Goal: Task Accomplishment & Management: Use online tool/utility

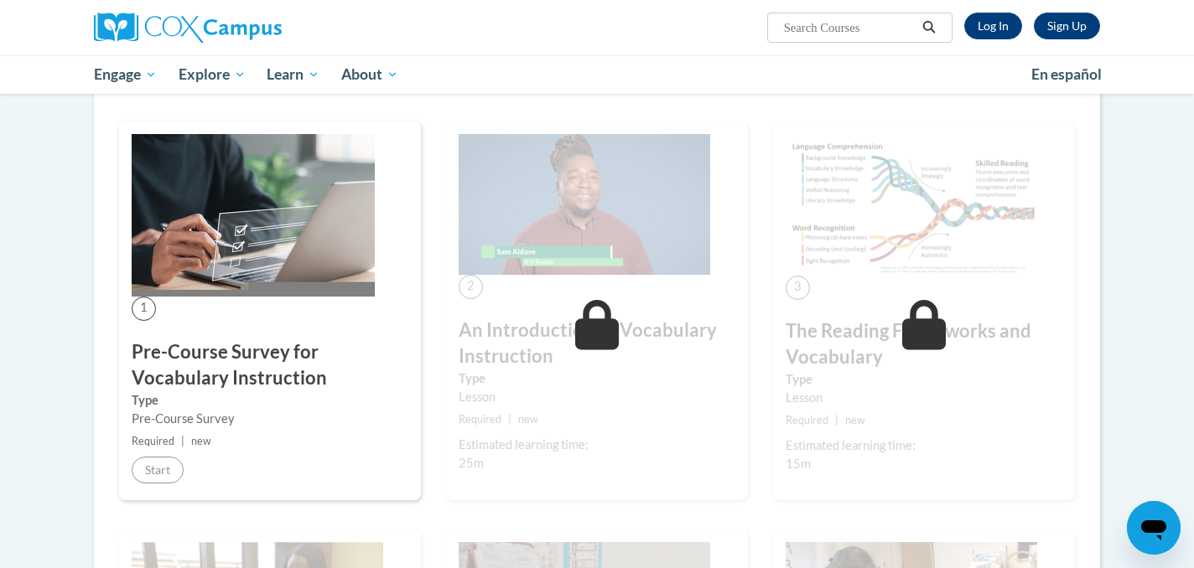
scroll to position [265, 0]
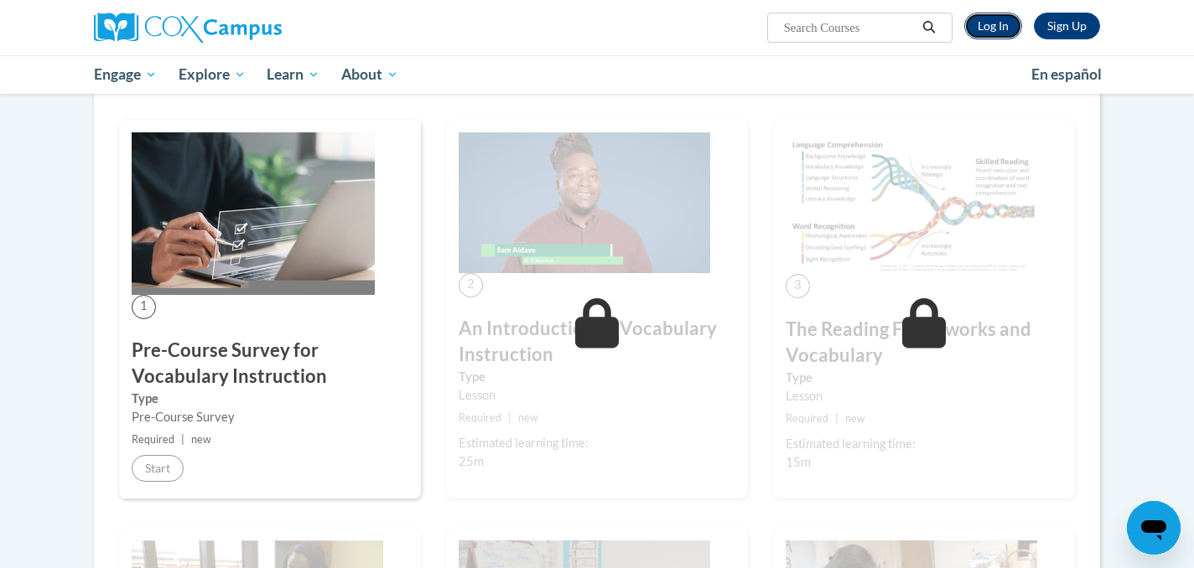
click at [989, 26] on link "Log In" at bounding box center [993, 26] width 58 height 27
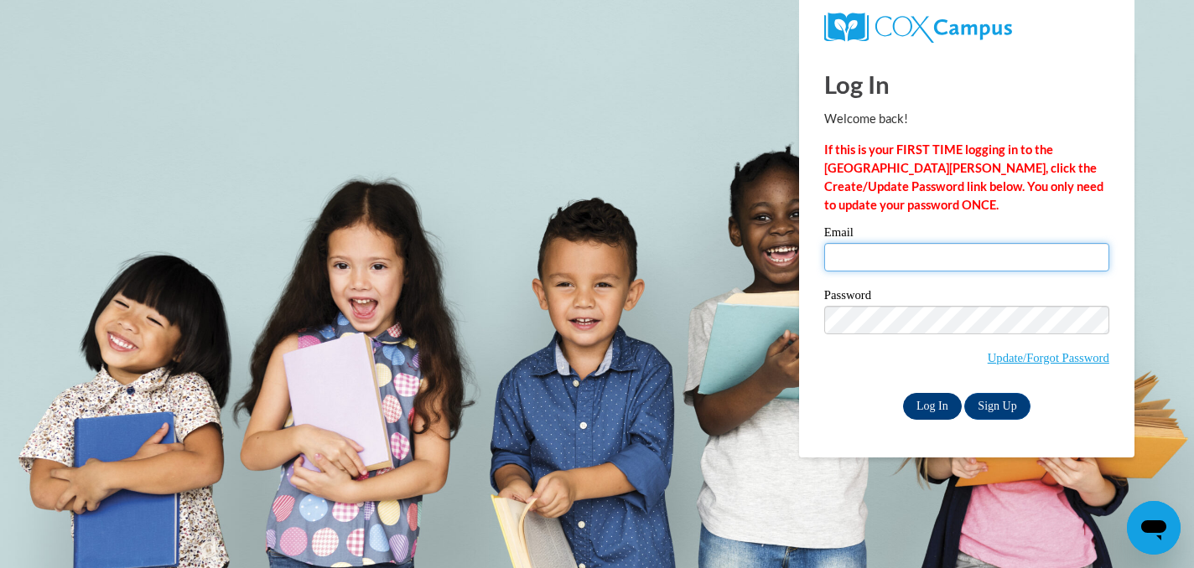
type input "sschoonove@waukesha.k12.wi.us"
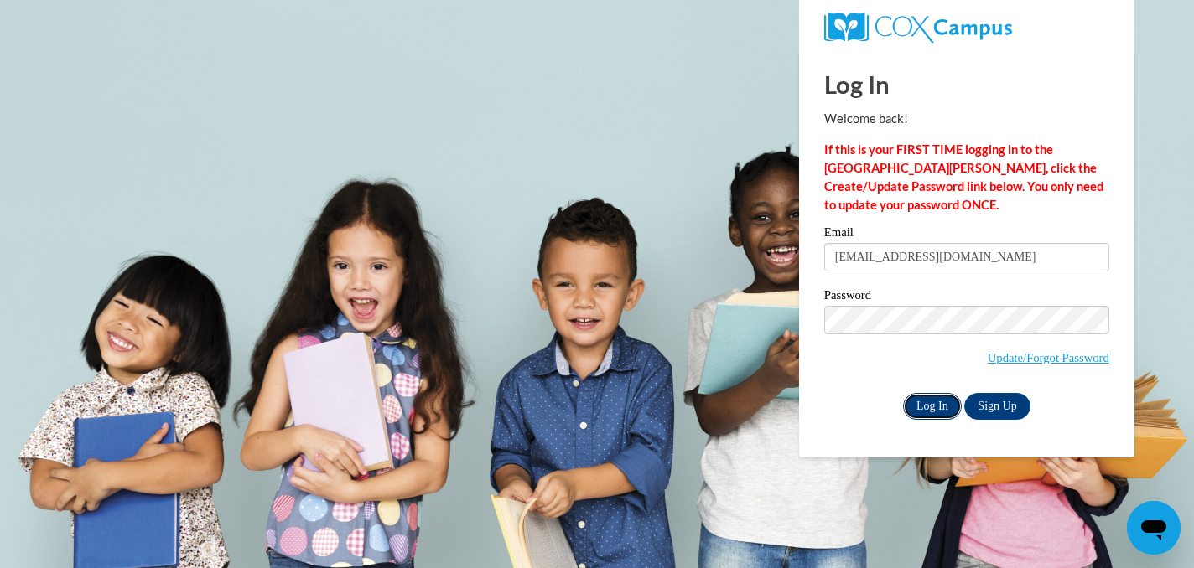
click at [935, 401] on input "Log In" at bounding box center [932, 406] width 59 height 27
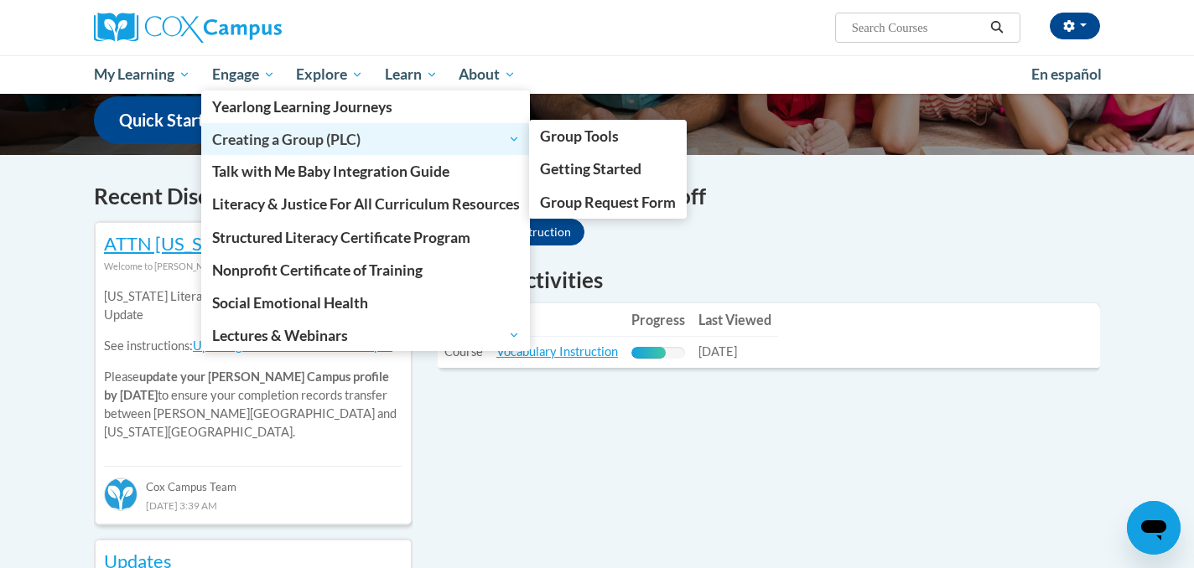
scroll to position [436, 0]
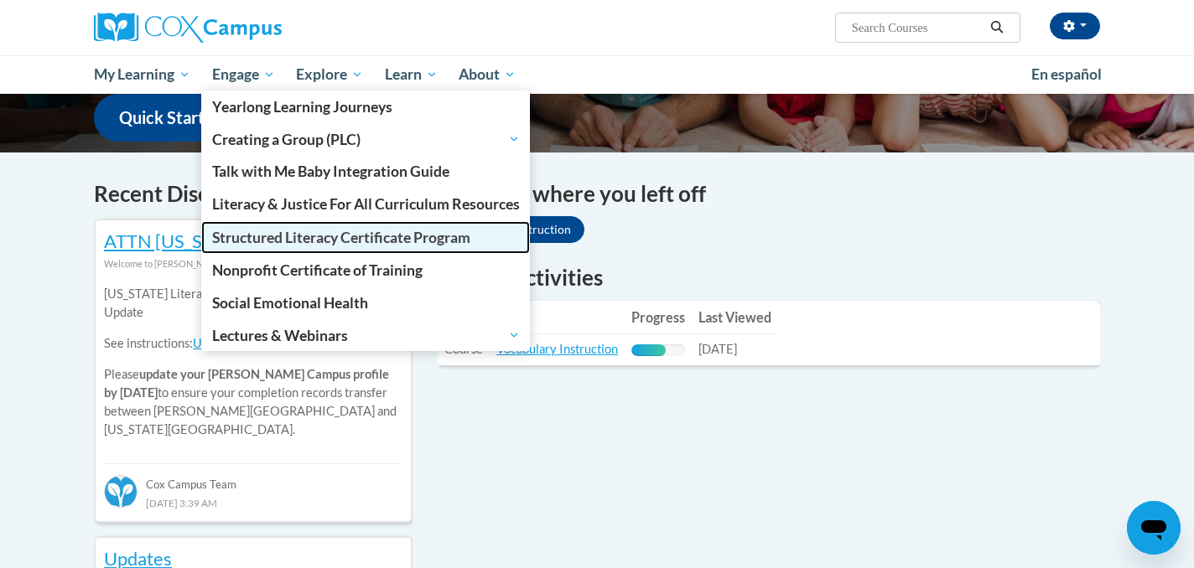
click at [298, 232] on span "Structured Literacy Certificate Program" at bounding box center [341, 238] width 258 height 18
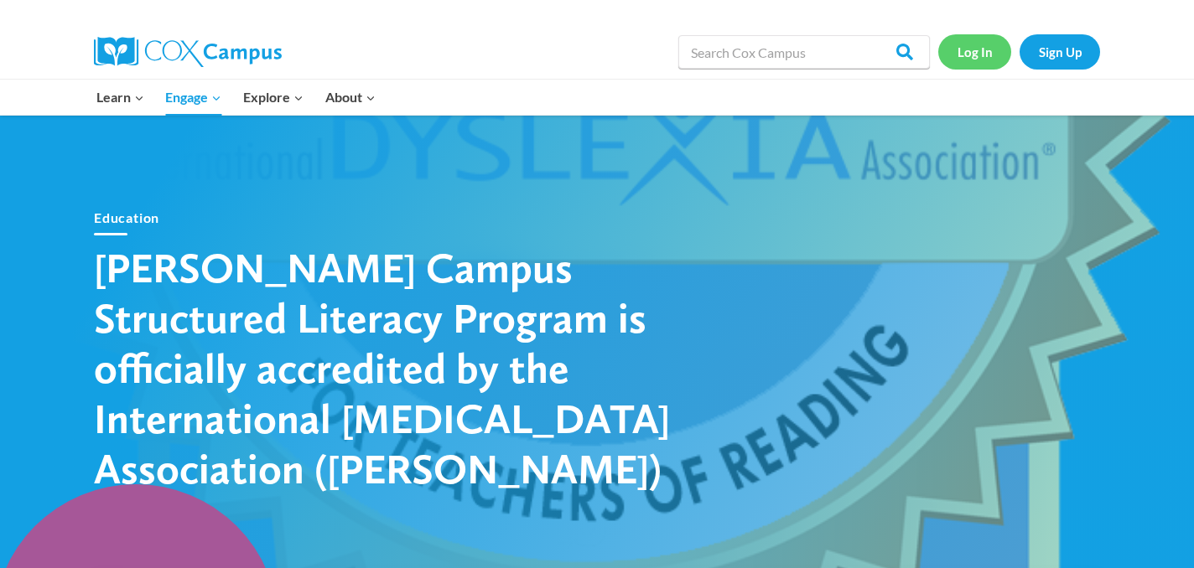
click at [983, 54] on link "Log In" at bounding box center [974, 51] width 73 height 34
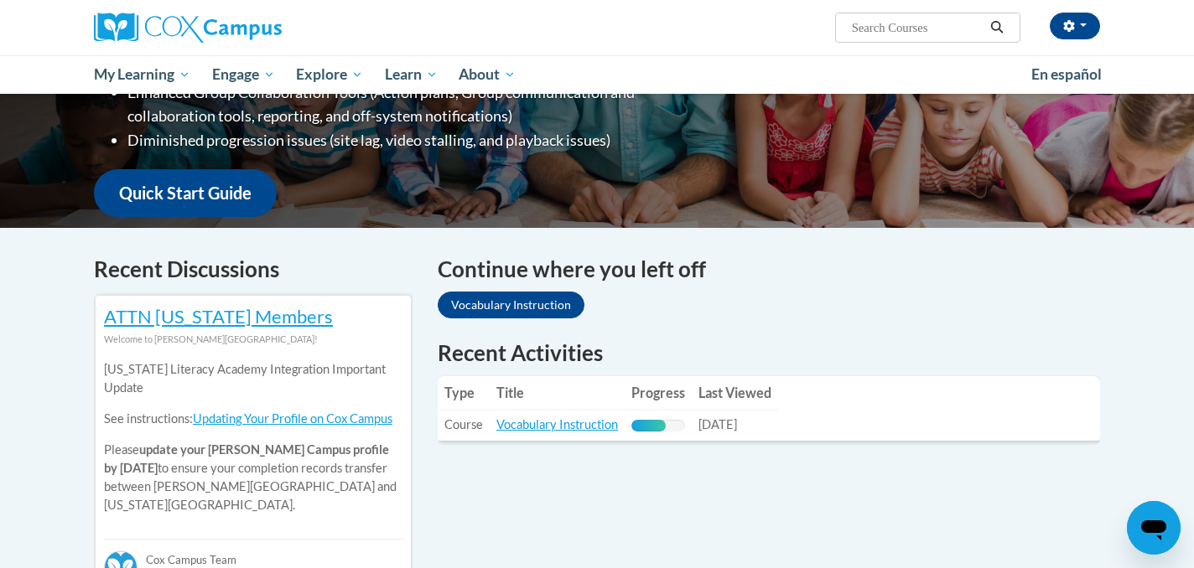
scroll to position [322, 0]
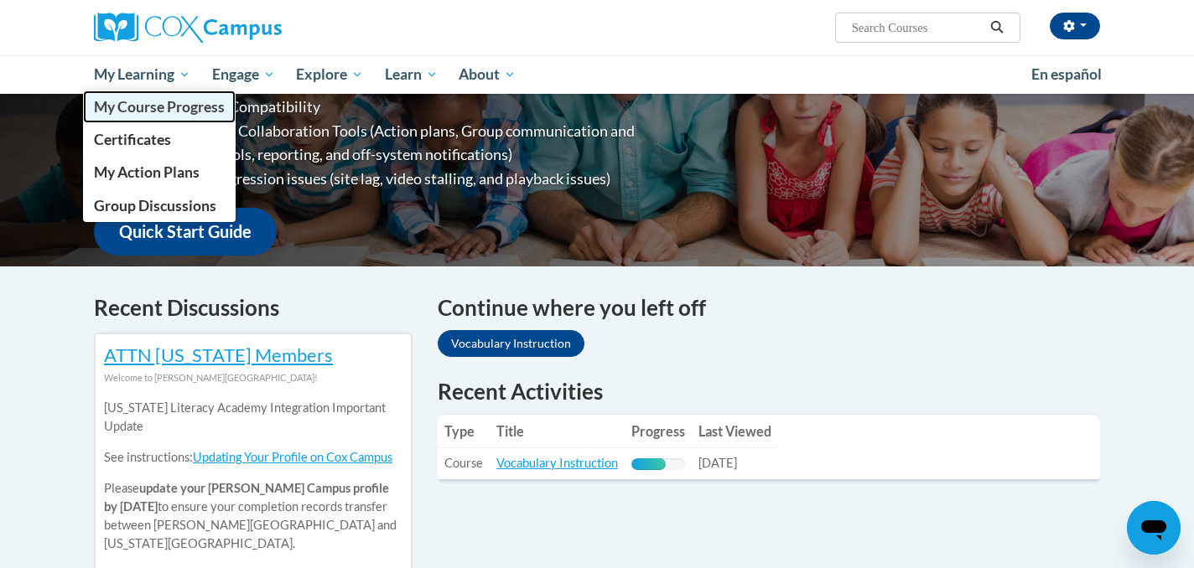
click at [141, 99] on span "My Course Progress" at bounding box center [159, 107] width 131 height 18
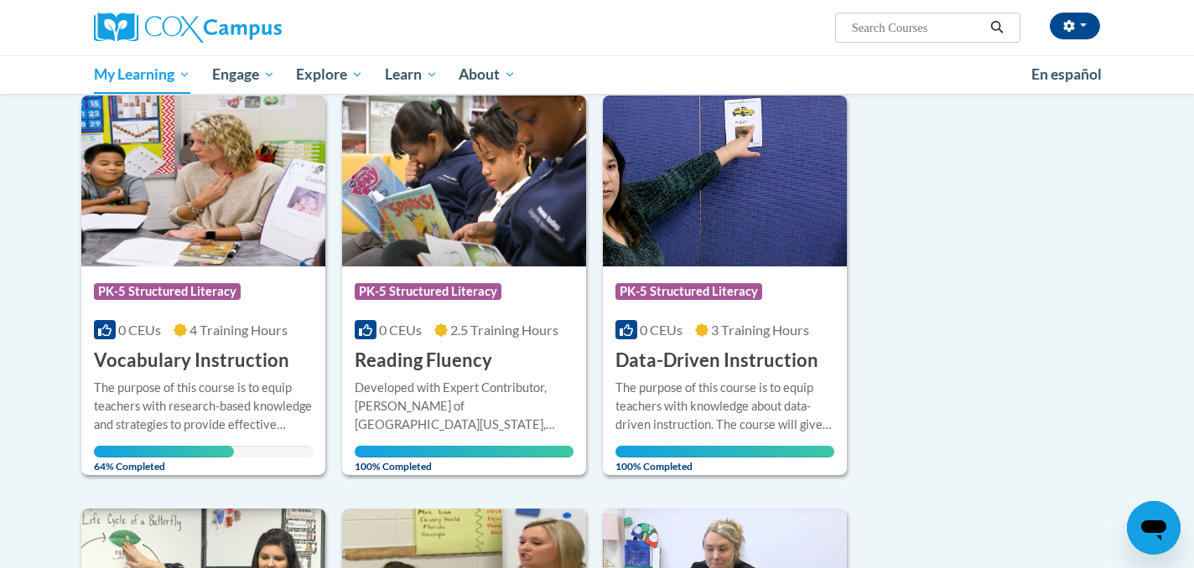
scroll to position [214, 0]
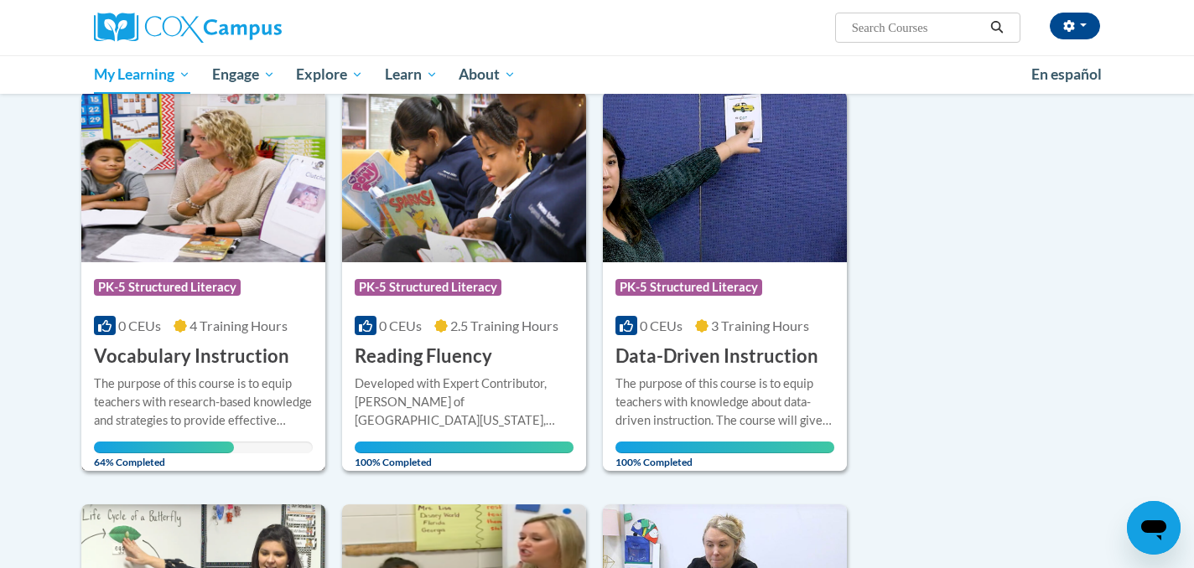
click at [161, 176] on img at bounding box center [203, 176] width 244 height 171
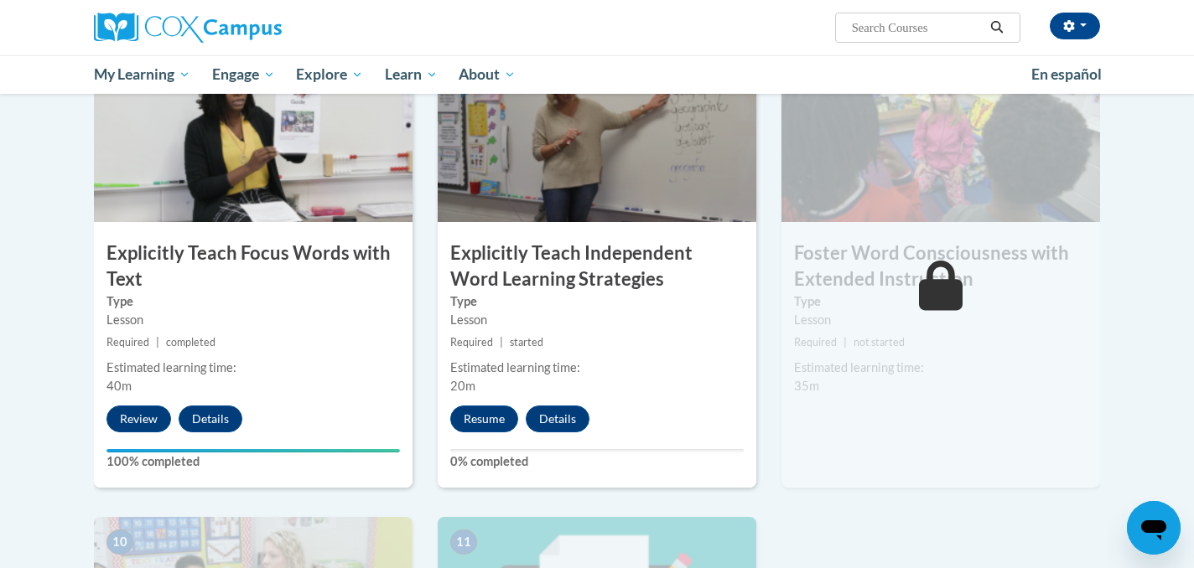
scroll to position [1310, 0]
click at [480, 423] on button "Resume" at bounding box center [484, 418] width 68 height 27
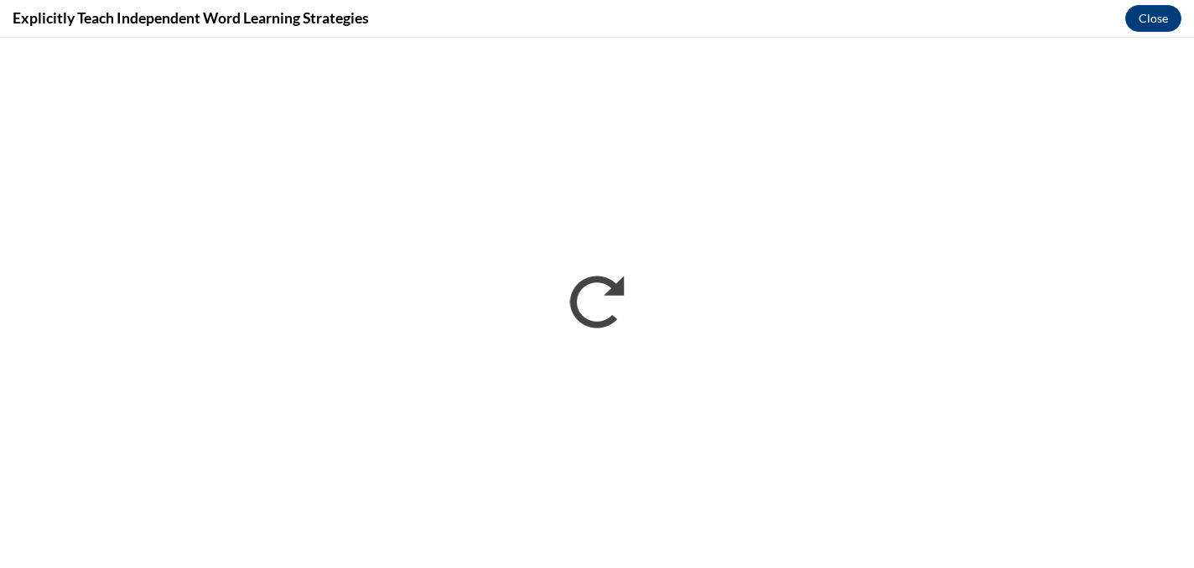
scroll to position [0, 0]
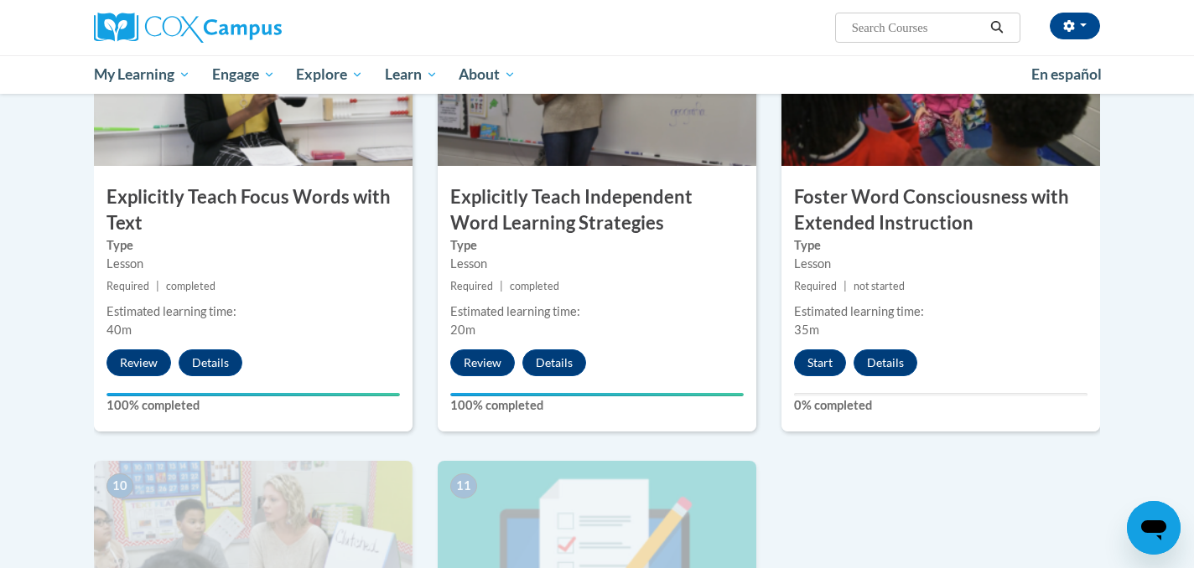
scroll to position [1364, 0]
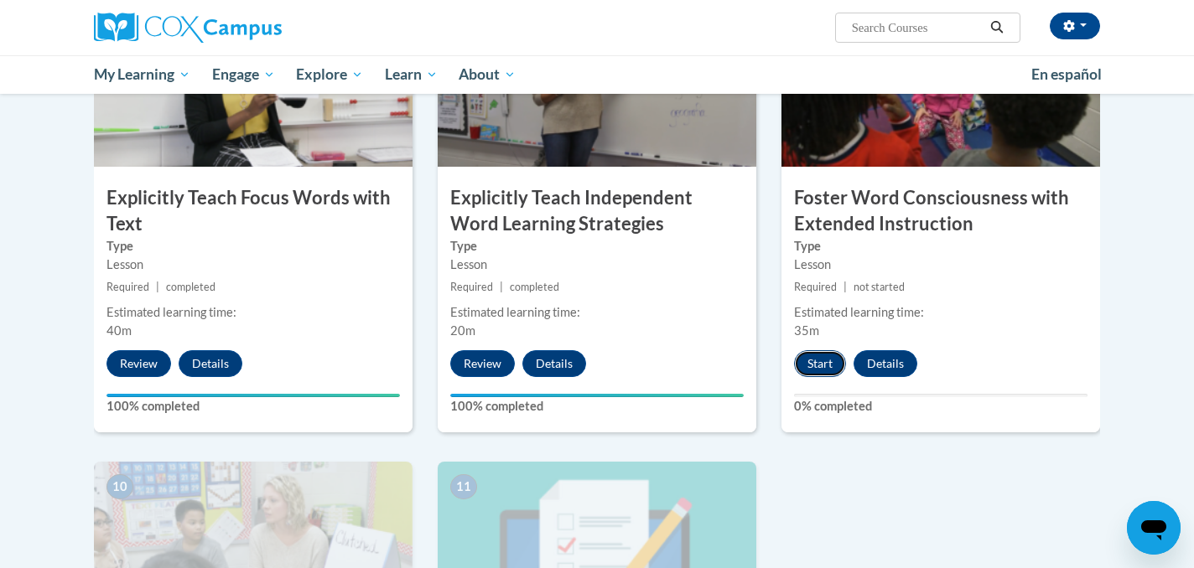
click at [815, 366] on button "Start" at bounding box center [820, 363] width 52 height 27
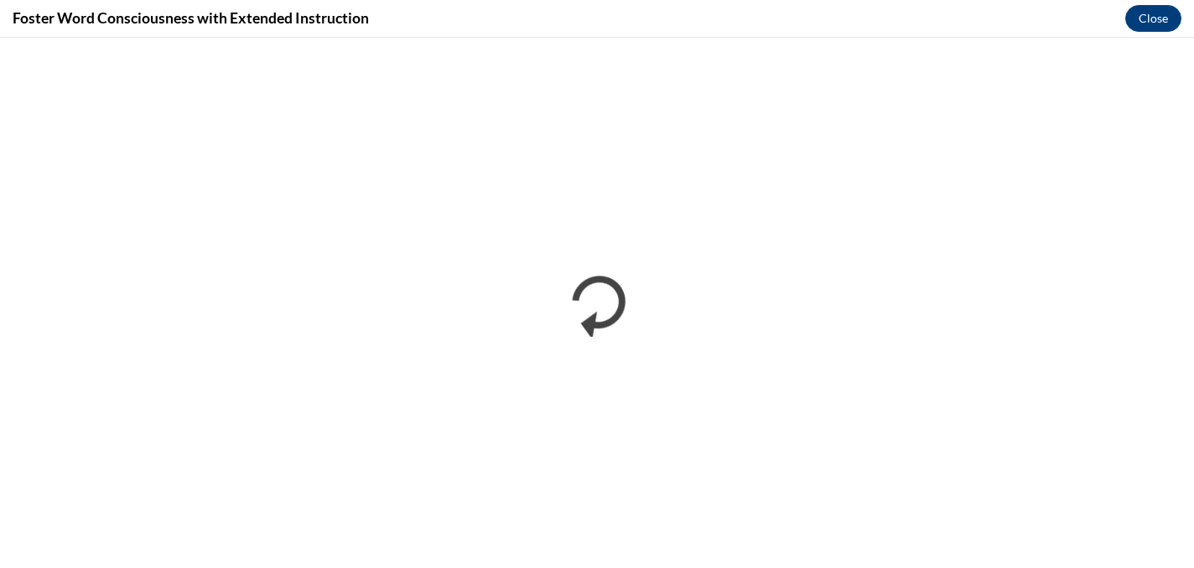
scroll to position [0, 0]
